Goal: Task Accomplishment & Management: Manage account settings

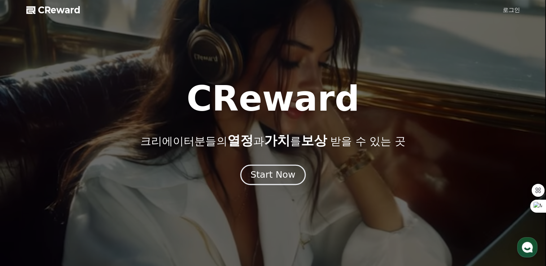
click at [281, 177] on div "Start Now" at bounding box center [272, 175] width 45 height 12
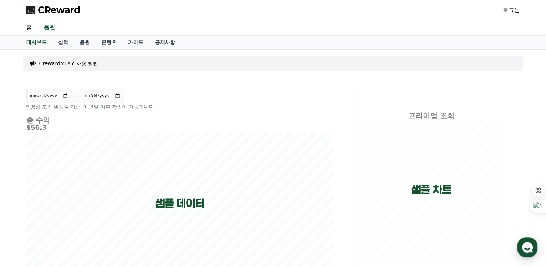
click at [72, 63] on p "CrewardMusic 사용 방법" at bounding box center [68, 63] width 59 height 7
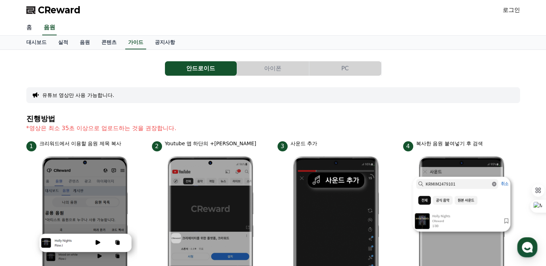
click at [29, 29] on link "홈" at bounding box center [29, 27] width 17 height 15
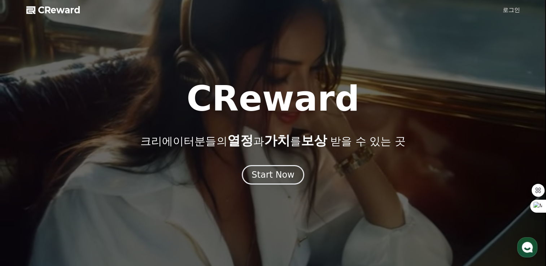
click at [30, 11] on polygon at bounding box center [30, 10] width 9 height 8
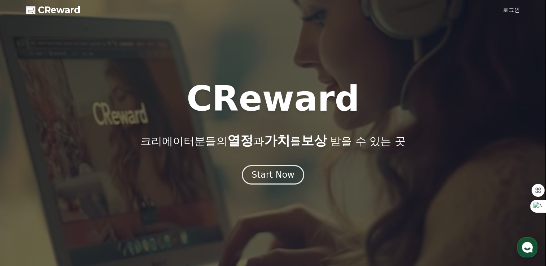
click at [261, 186] on div at bounding box center [273, 133] width 546 height 266
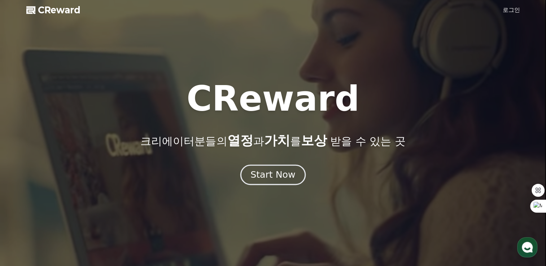
click at [267, 176] on div "Start Now" at bounding box center [272, 175] width 45 height 12
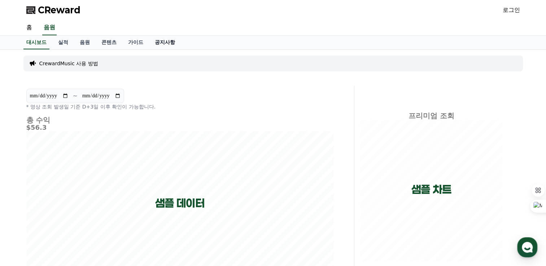
click at [165, 42] on link "공지사항" at bounding box center [165, 43] width 32 height 14
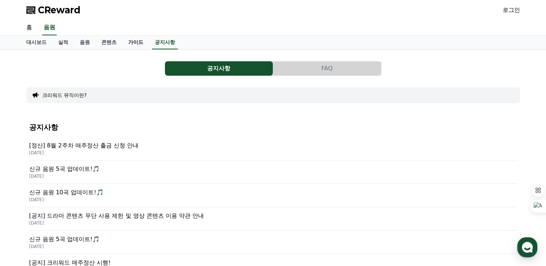
click at [131, 44] on link "가이드" at bounding box center [135, 43] width 27 height 14
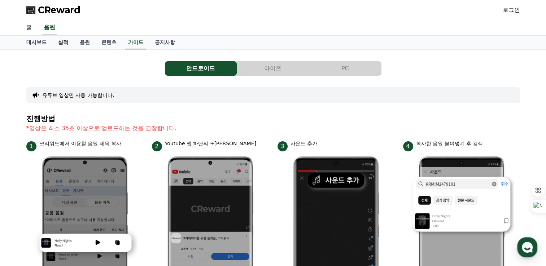
click at [67, 42] on link "실적" at bounding box center [63, 43] width 22 height 14
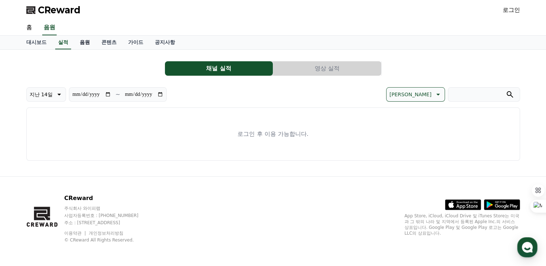
click at [80, 40] on link "음원" at bounding box center [85, 43] width 22 height 14
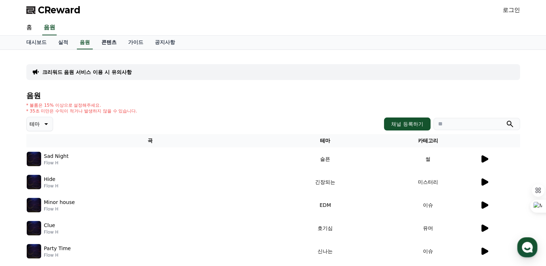
click at [111, 40] on link "콘텐츠" at bounding box center [109, 43] width 27 height 14
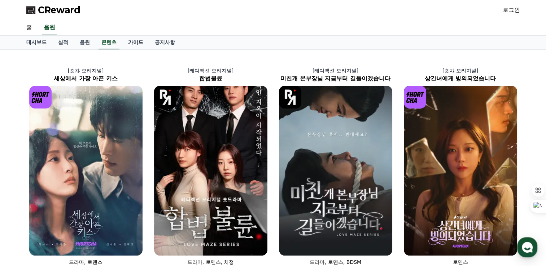
click at [136, 40] on link "가이드" at bounding box center [135, 43] width 27 height 14
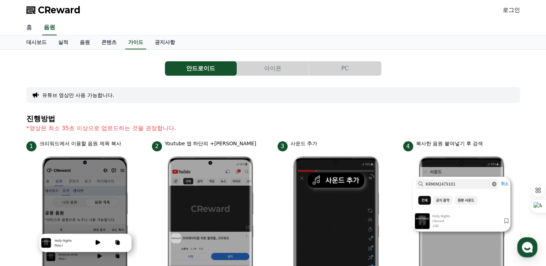
click at [32, 30] on link "홈" at bounding box center [29, 27] width 17 height 15
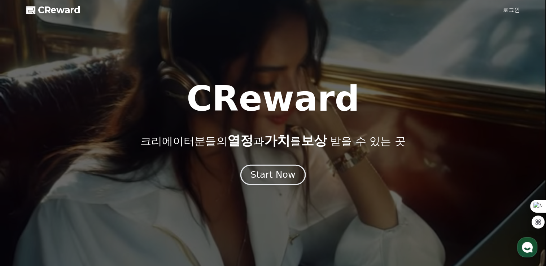
click at [271, 178] on div "Start Now" at bounding box center [272, 175] width 45 height 12
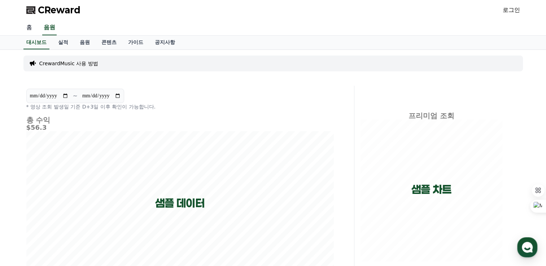
click at [30, 27] on link "홈" at bounding box center [29, 27] width 17 height 15
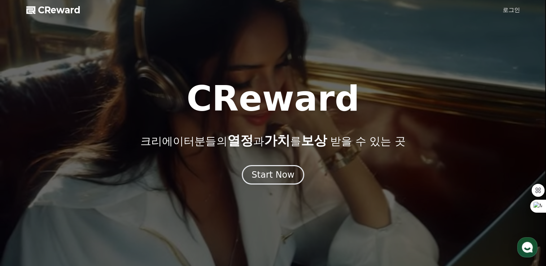
click at [55, 8] on span "CReward" at bounding box center [59, 10] width 43 height 12
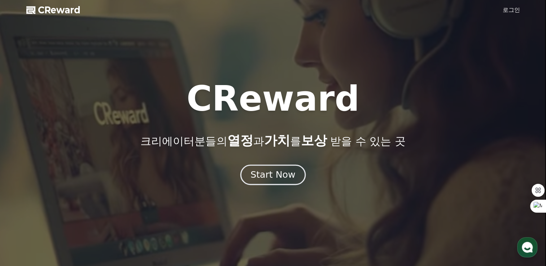
click at [276, 173] on div "Start Now" at bounding box center [272, 175] width 45 height 12
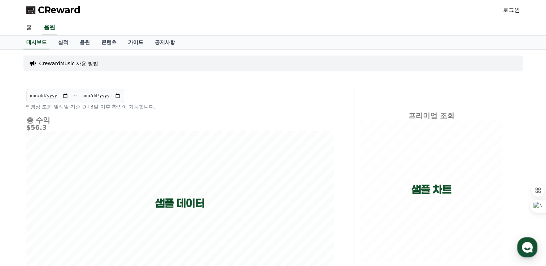
click at [130, 42] on link "가이드" at bounding box center [135, 43] width 27 height 14
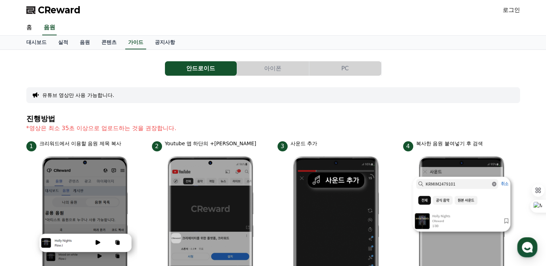
click at [348, 67] on button "PC" at bounding box center [345, 68] width 72 height 14
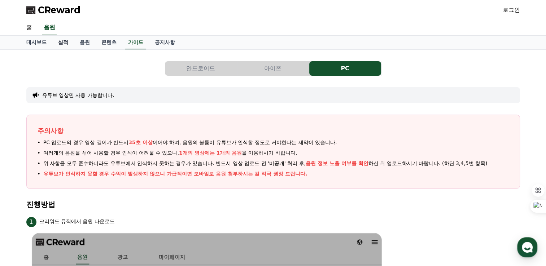
click at [66, 43] on link "실적" at bounding box center [63, 43] width 22 height 14
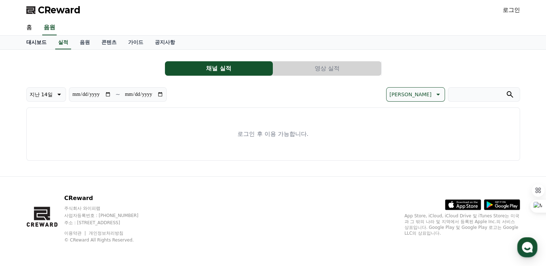
click at [29, 38] on link "대시보드" at bounding box center [37, 43] width 32 height 14
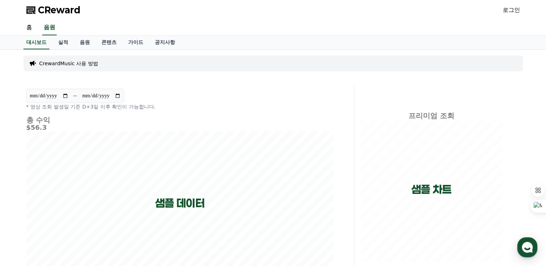
click at [64, 61] on p "CrewardMusic 사용 방법" at bounding box center [68, 63] width 59 height 7
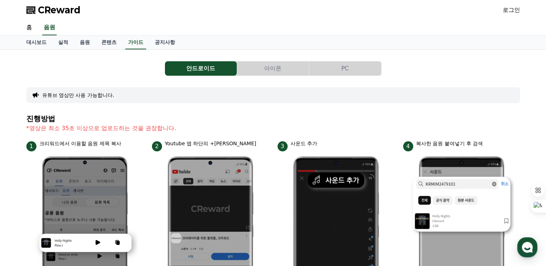
click at [39, 10] on span "CReward" at bounding box center [59, 10] width 43 height 12
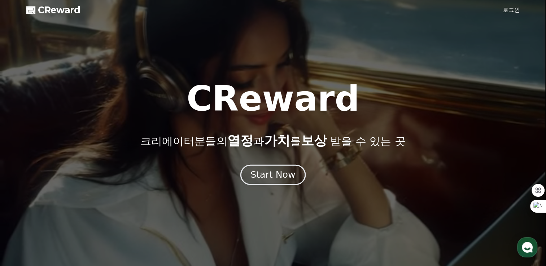
click at [262, 169] on button "Start Now" at bounding box center [272, 175] width 65 height 21
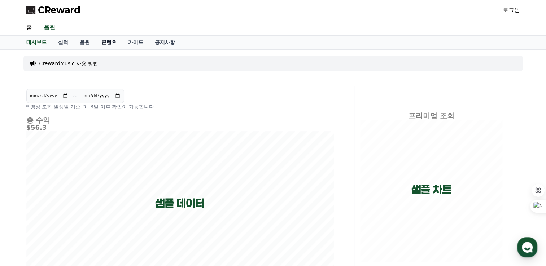
click at [114, 42] on link "콘텐츠" at bounding box center [109, 43] width 27 height 14
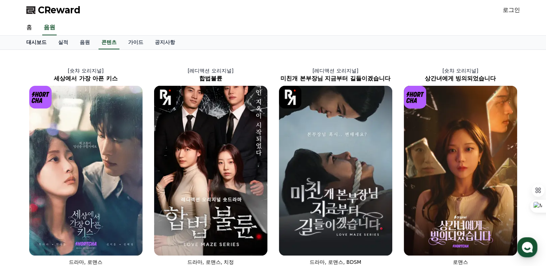
click at [39, 42] on link "대시보드" at bounding box center [37, 43] width 32 height 14
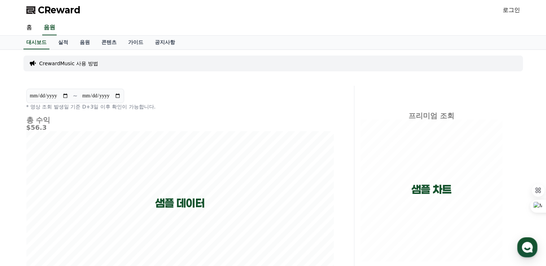
click at [517, 12] on link "로그인" at bounding box center [511, 10] width 17 height 9
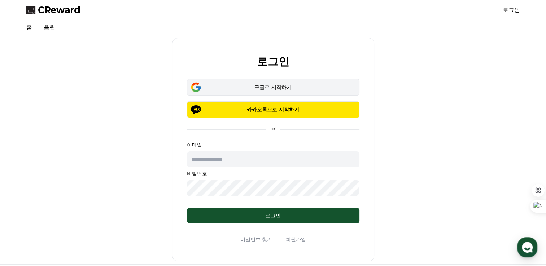
click at [229, 86] on div "구글로 시작하기" at bounding box center [273, 87] width 152 height 7
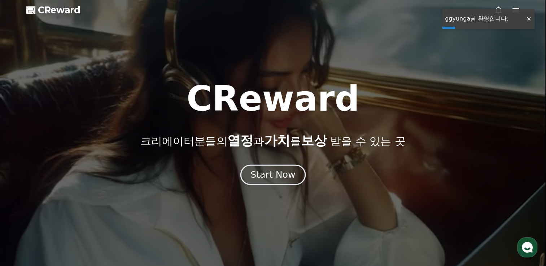
drag, startPoint x: 0, startPoint y: 0, endPoint x: 274, endPoint y: 171, distance: 322.6
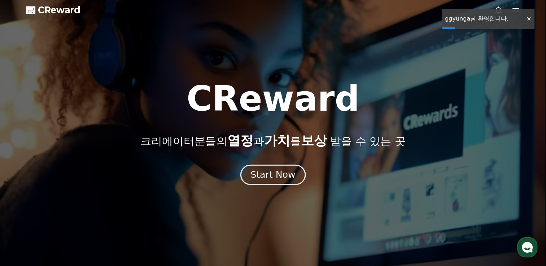
click at [274, 171] on div "Start Now" at bounding box center [272, 175] width 45 height 12
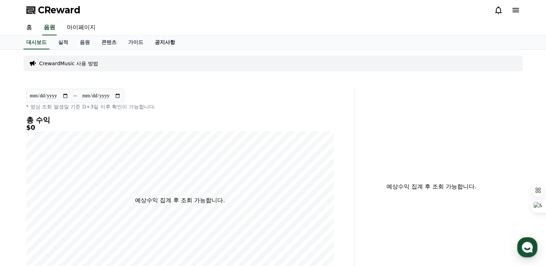
click at [163, 42] on link "공지사항" at bounding box center [165, 43] width 32 height 14
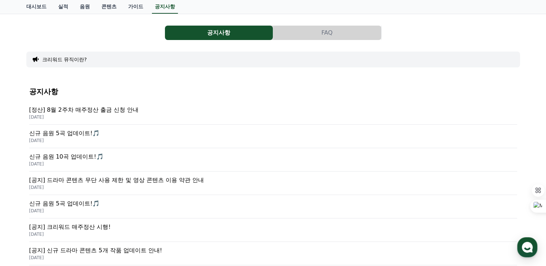
scroll to position [26, 0]
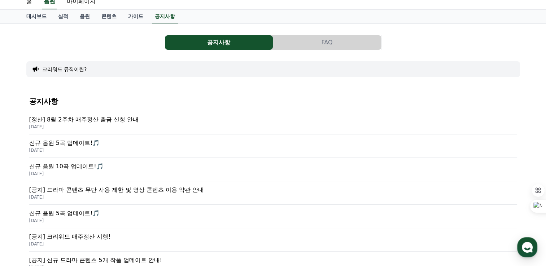
click at [160, 191] on p "[공지] 드라마 콘텐츠 무단 사용 제한 및 영상 콘텐츠 이용 약관 안내" at bounding box center [273, 190] width 488 height 9
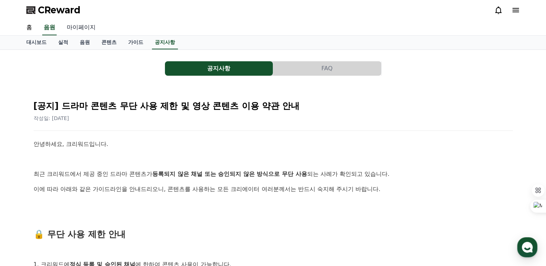
click at [89, 25] on link "마이페이지" at bounding box center [81, 27] width 40 height 15
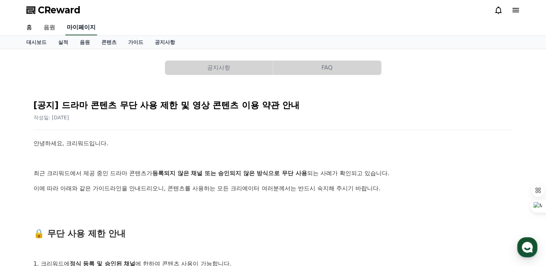
select select "**********"
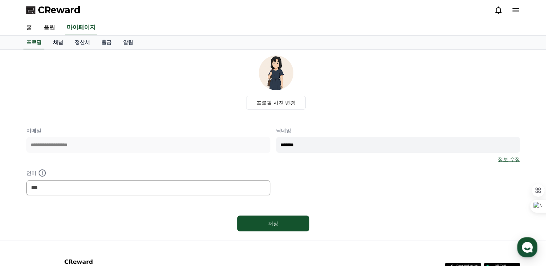
click at [58, 40] on link "채널" at bounding box center [58, 43] width 22 height 14
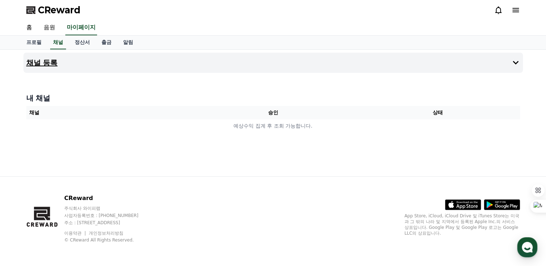
click at [55, 62] on h4 "채널 등록" at bounding box center [41, 63] width 31 height 8
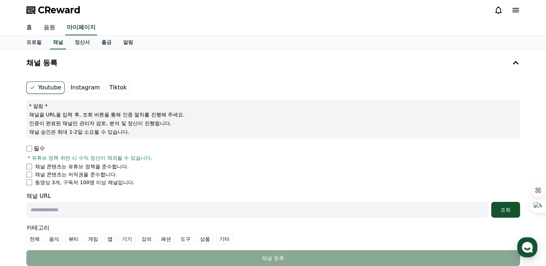
click at [71, 88] on label "Instagram" at bounding box center [85, 88] width 36 height 12
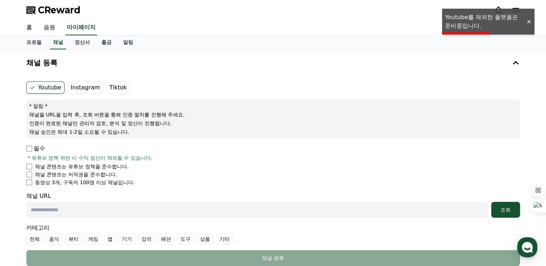
click at [80, 88] on label "Instagram" at bounding box center [85, 88] width 36 height 12
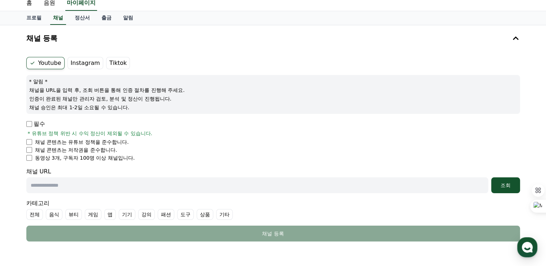
scroll to position [36, 0]
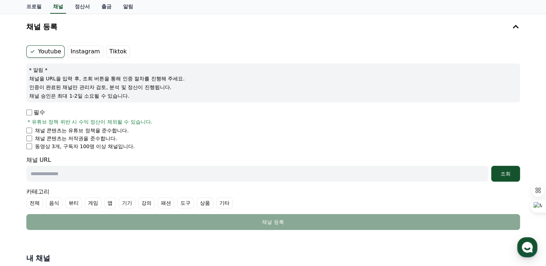
click at [89, 50] on label "Instagram" at bounding box center [85, 51] width 36 height 12
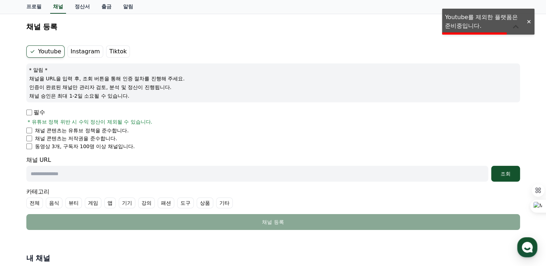
click at [108, 51] on label "Tiktok" at bounding box center [118, 51] width 24 height 12
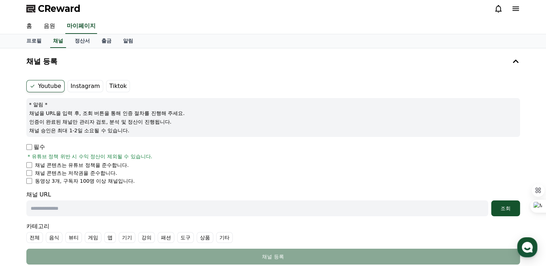
scroll to position [0, 0]
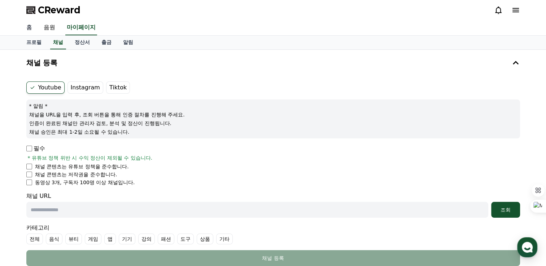
click at [32, 26] on link "홈" at bounding box center [29, 27] width 17 height 15
